Goal: Information Seeking & Learning: Learn about a topic

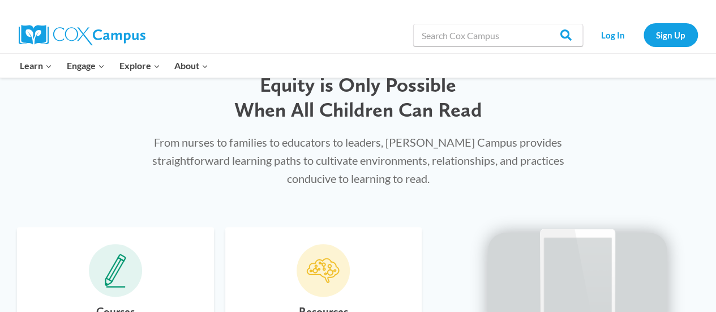
scroll to position [273, 0]
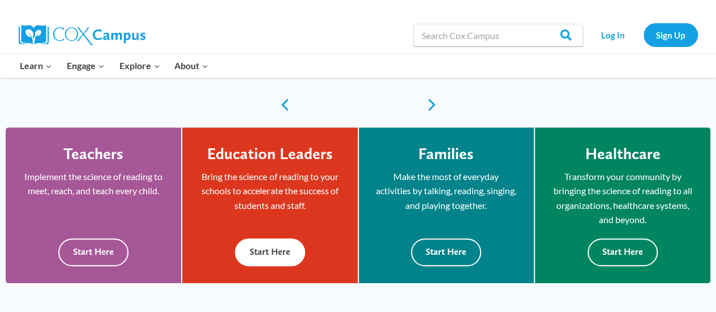
click at [281, 251] on button "Start Here" at bounding box center [270, 252] width 70 height 28
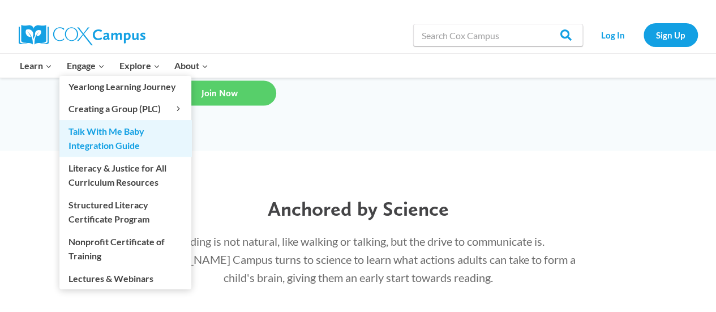
scroll to position [1091, 0]
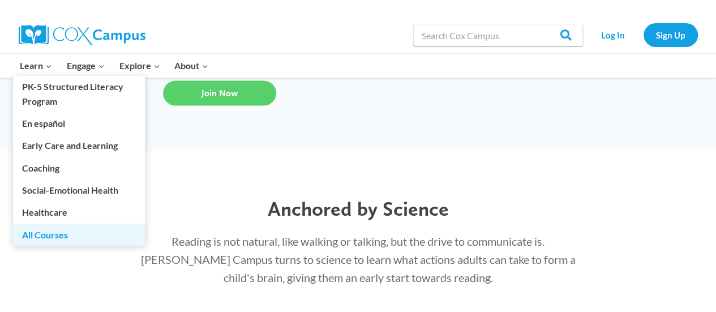
click at [52, 229] on link "All Courses" at bounding box center [79, 235] width 132 height 22
